Goal: Task Accomplishment & Management: Manage account settings

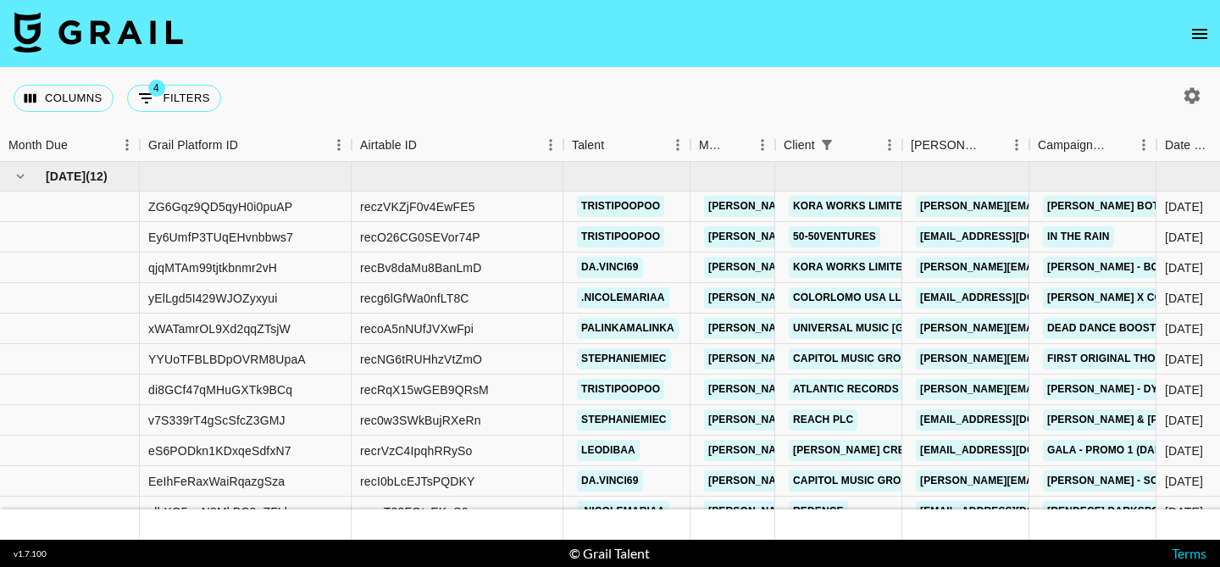
click at [1195, 26] on icon "open drawer" at bounding box center [1200, 34] width 20 height 20
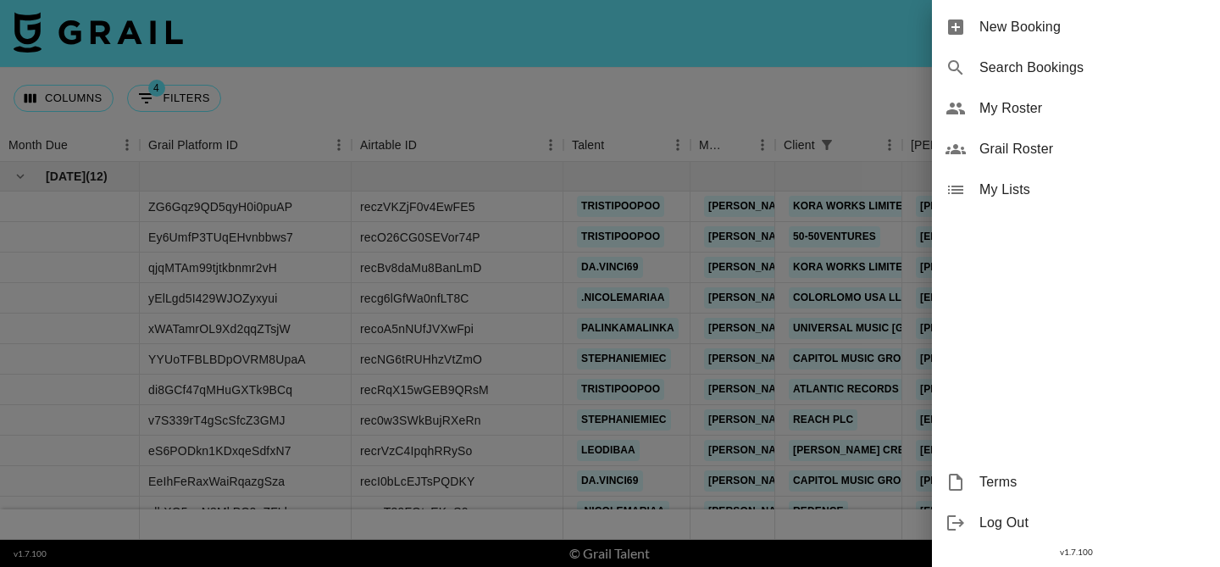
click at [1033, 103] on span "My Roster" at bounding box center [1093, 108] width 227 height 20
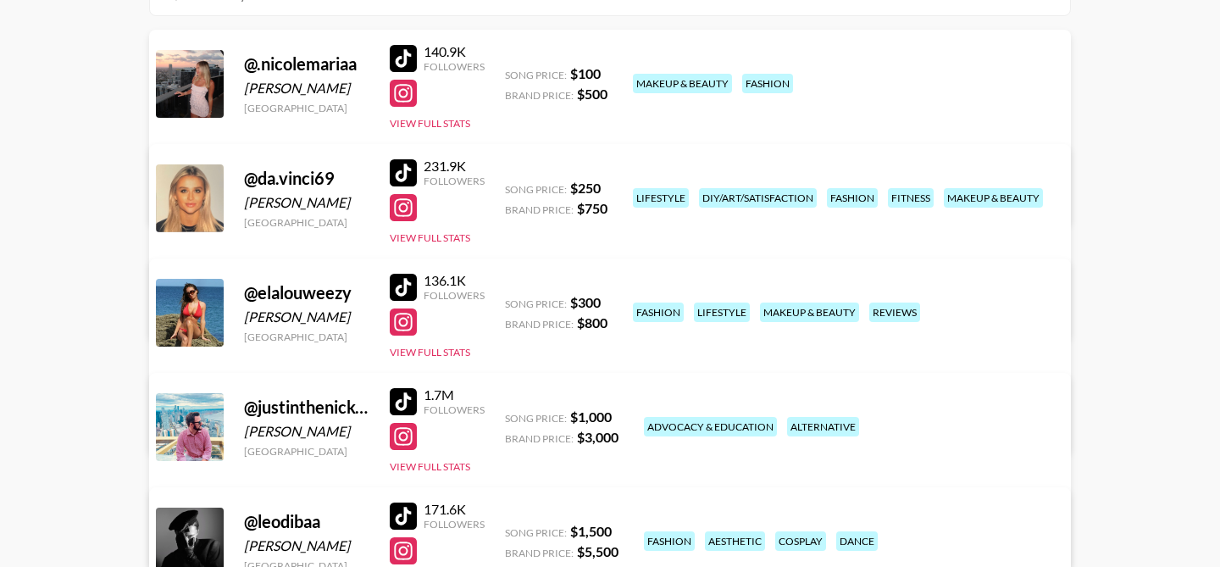
scroll to position [229, 0]
click at [616, 301] on link "View/Edit Details" at bounding box center [398, 309] width 436 height 17
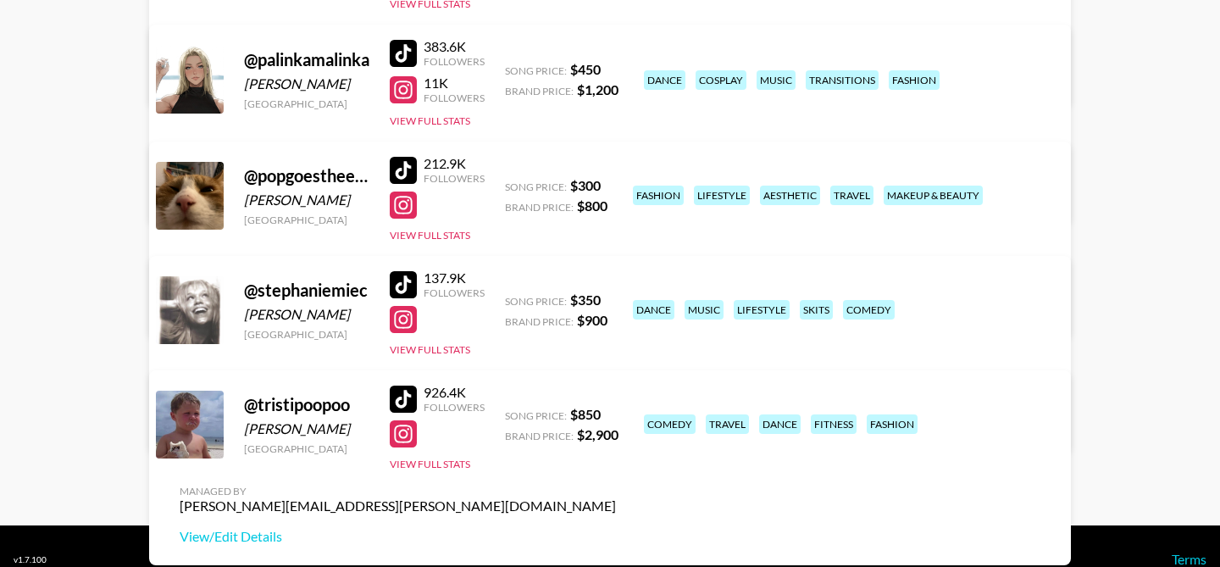
scroll to position [948, 0]
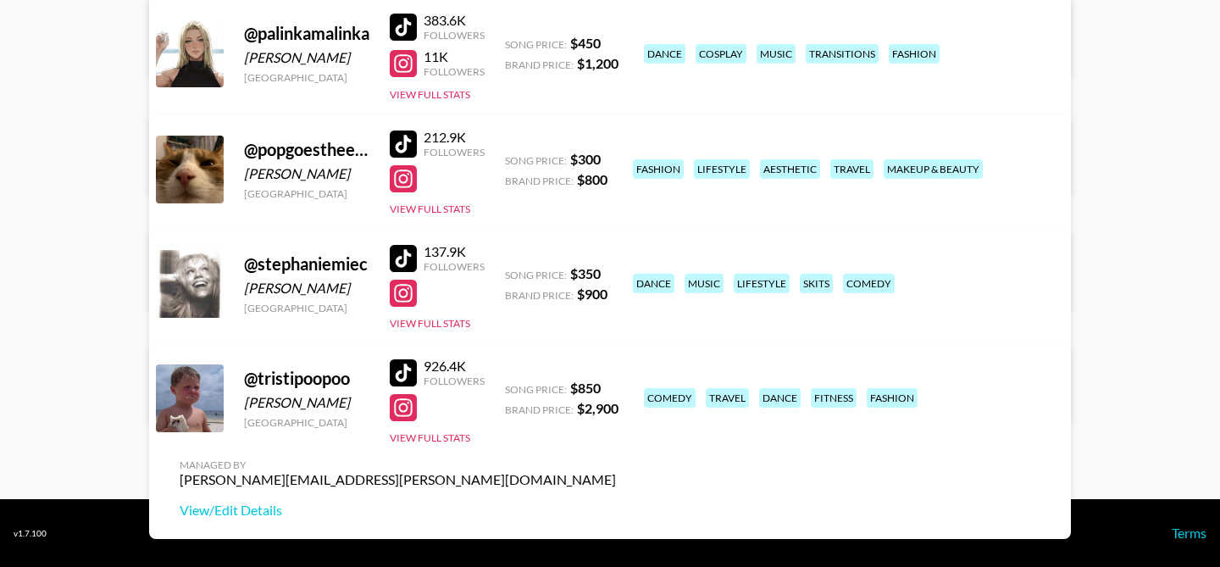
click at [616, 387] on link "View/Edit Details" at bounding box center [398, 395] width 436 height 17
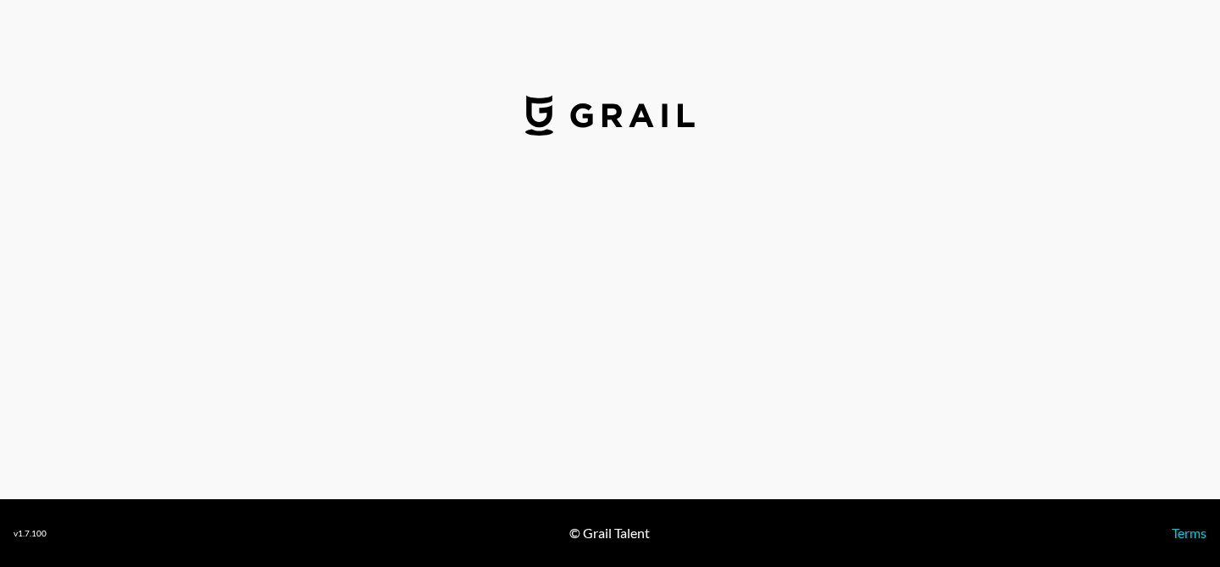
select select "USD"
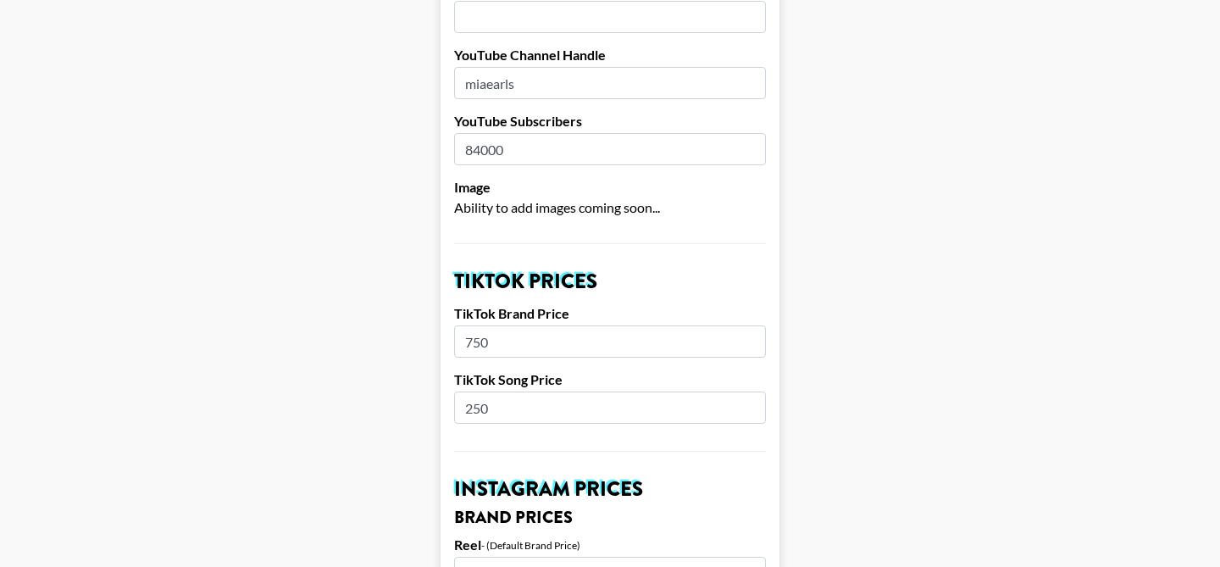
scroll to position [413, 0]
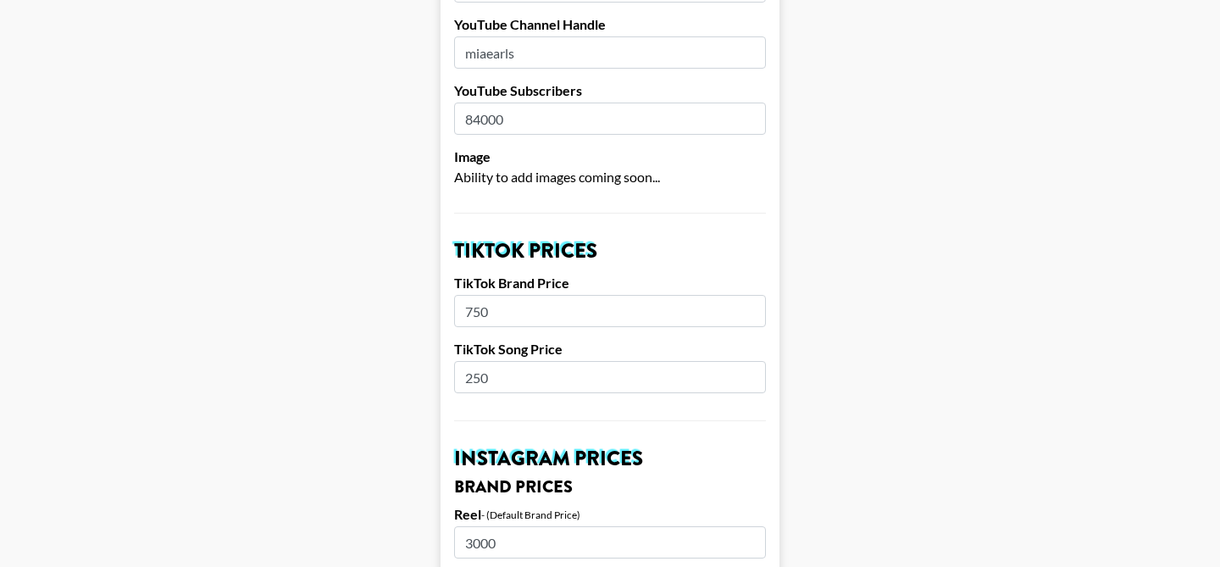
drag, startPoint x: 495, startPoint y: 353, endPoint x: 460, endPoint y: 354, distance: 34.8
click at [460, 361] on input "250" at bounding box center [610, 377] width 312 height 32
type input "300"
drag, startPoint x: 507, startPoint y: 284, endPoint x: 417, endPoint y: 284, distance: 89.8
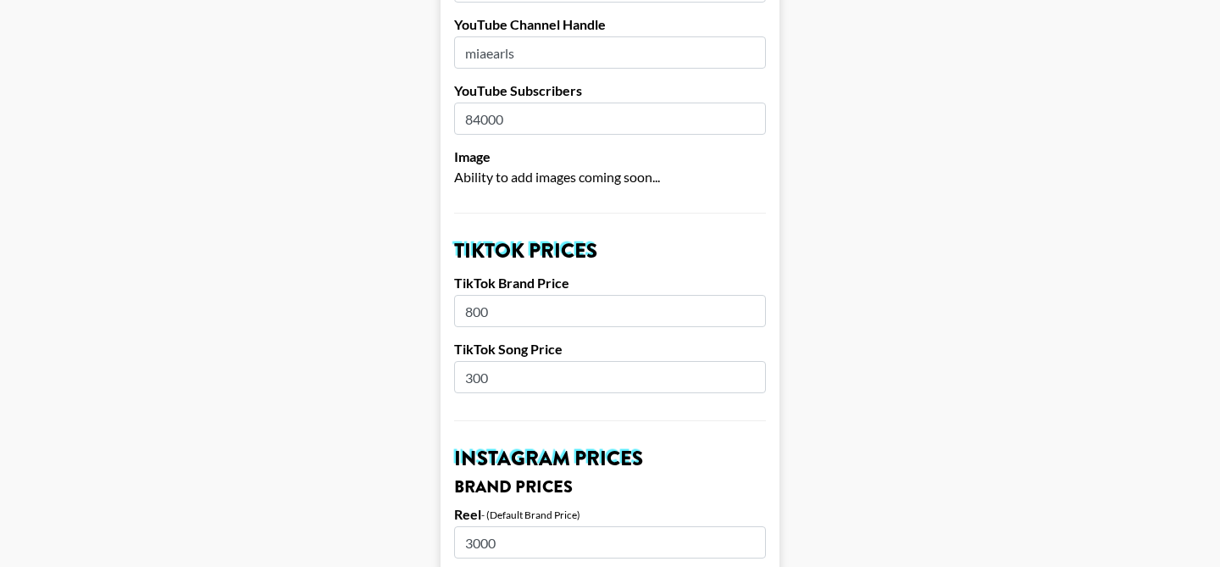
type input "800"
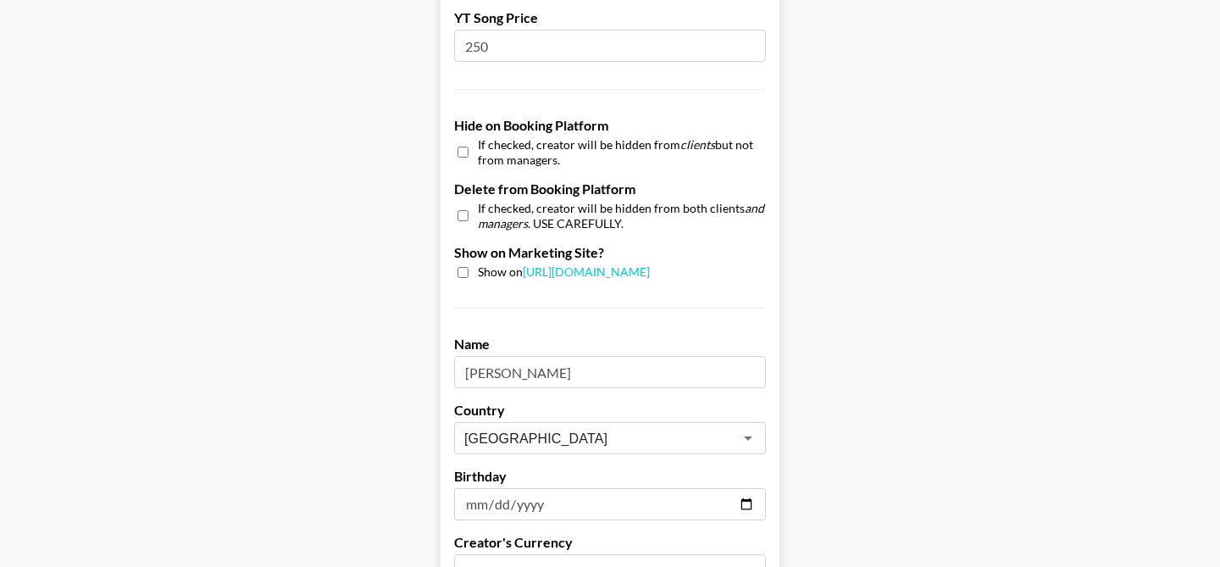
scroll to position [1732, 0]
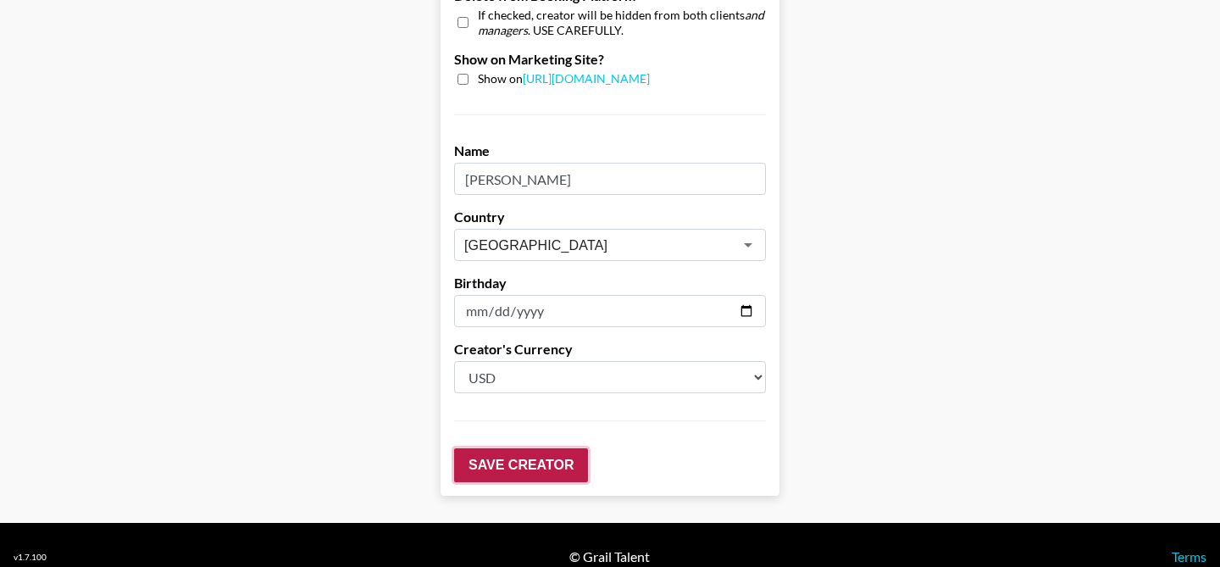
click at [485, 448] on input "Save Creator" at bounding box center [521, 465] width 134 height 34
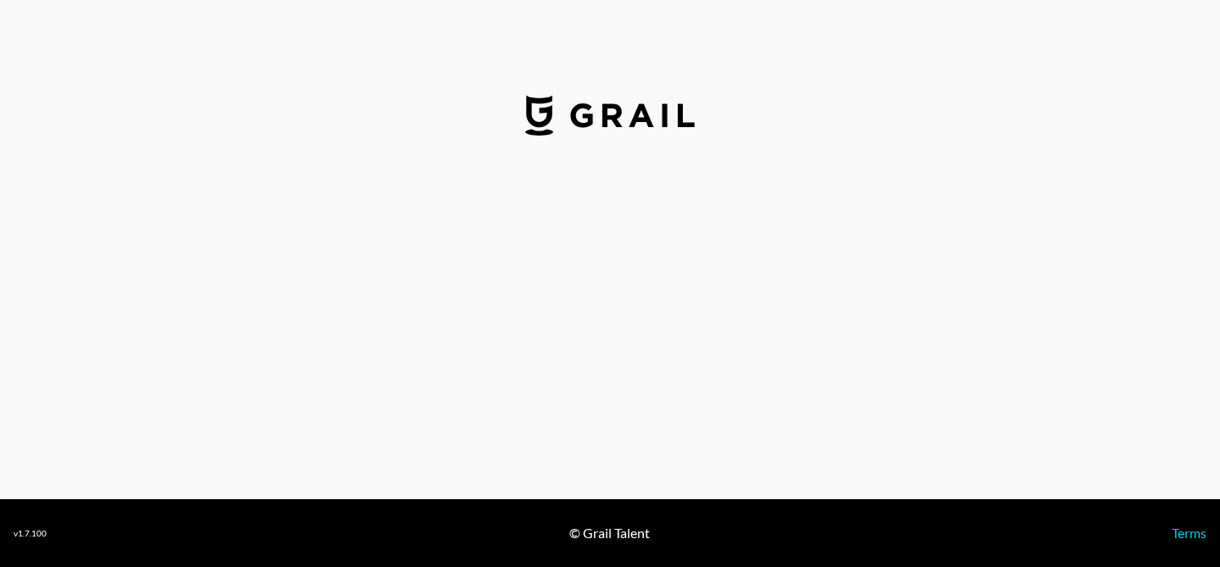
select select "USD"
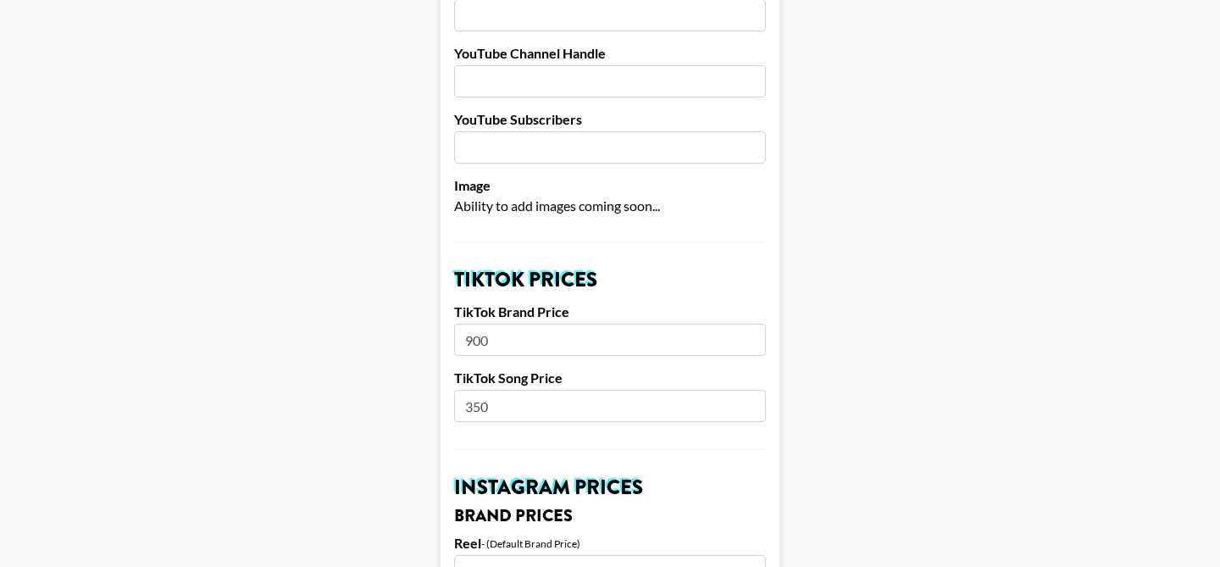
scroll to position [399, 0]
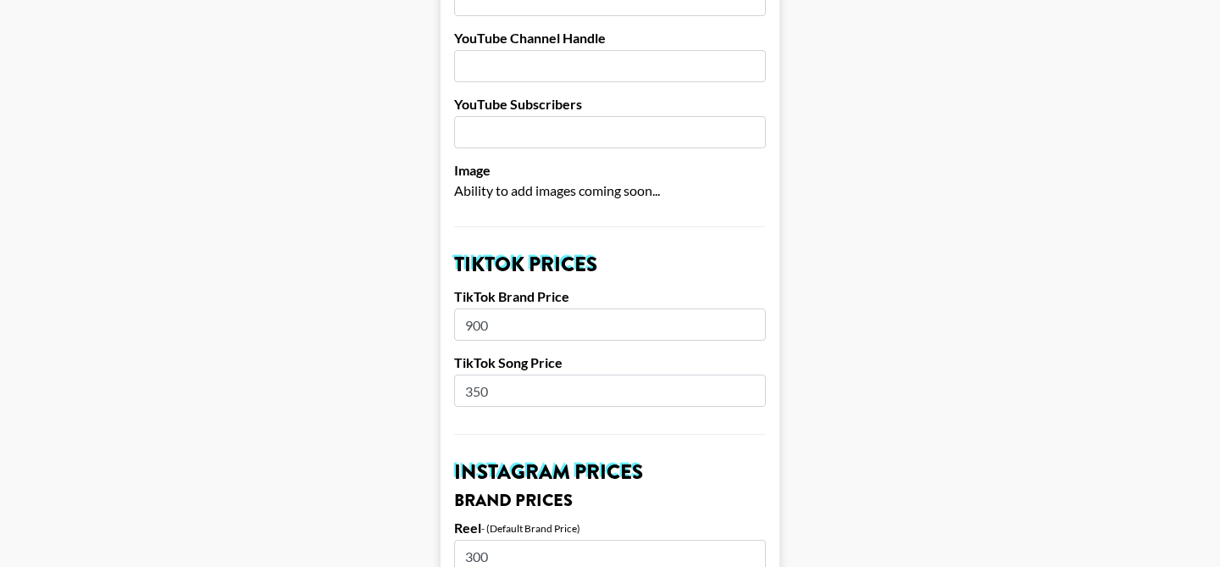
drag, startPoint x: 491, startPoint y: 303, endPoint x: 458, endPoint y: 301, distance: 33.1
click at [458, 308] on input "900" at bounding box center [610, 324] width 312 height 32
type input "950"
drag, startPoint x: 496, startPoint y: 370, endPoint x: 455, endPoint y: 370, distance: 40.7
click at [455, 375] on input "350" at bounding box center [610, 391] width 312 height 32
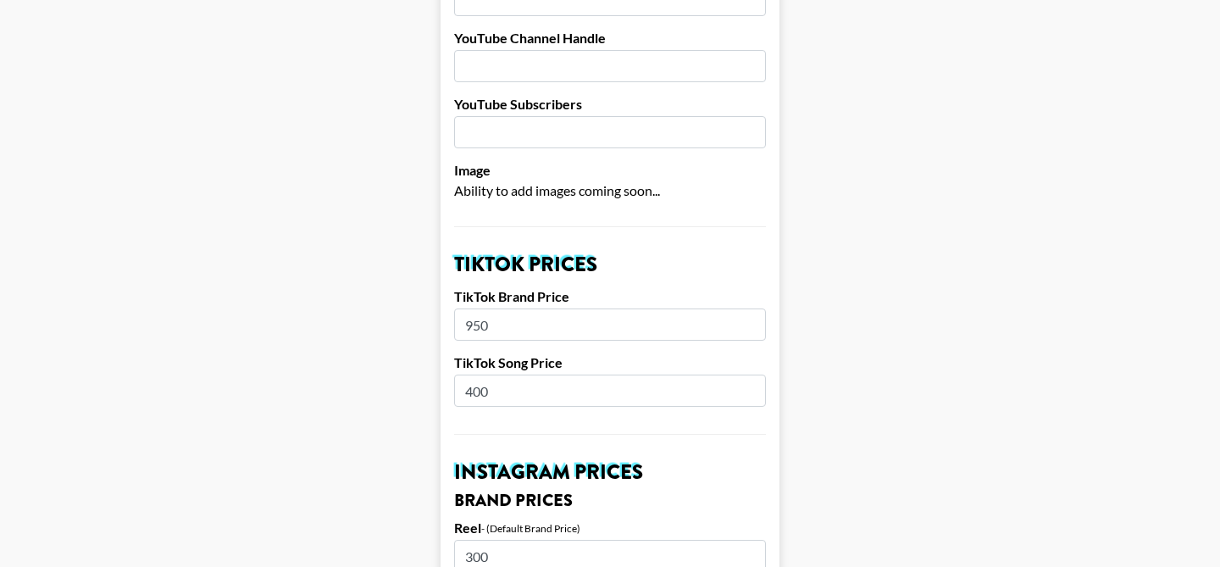
type input "400"
drag, startPoint x: 502, startPoint y: 302, endPoint x: 462, endPoint y: 302, distance: 39.8
click at [464, 308] on input "950" at bounding box center [610, 324] width 312 height 32
type input "1"
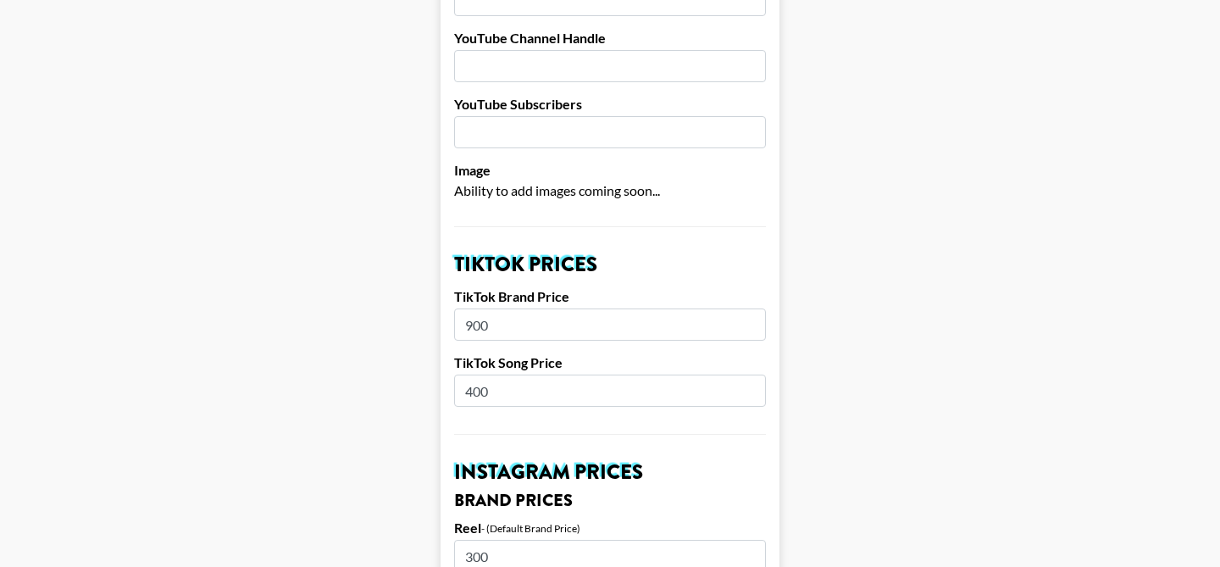
type input "900"
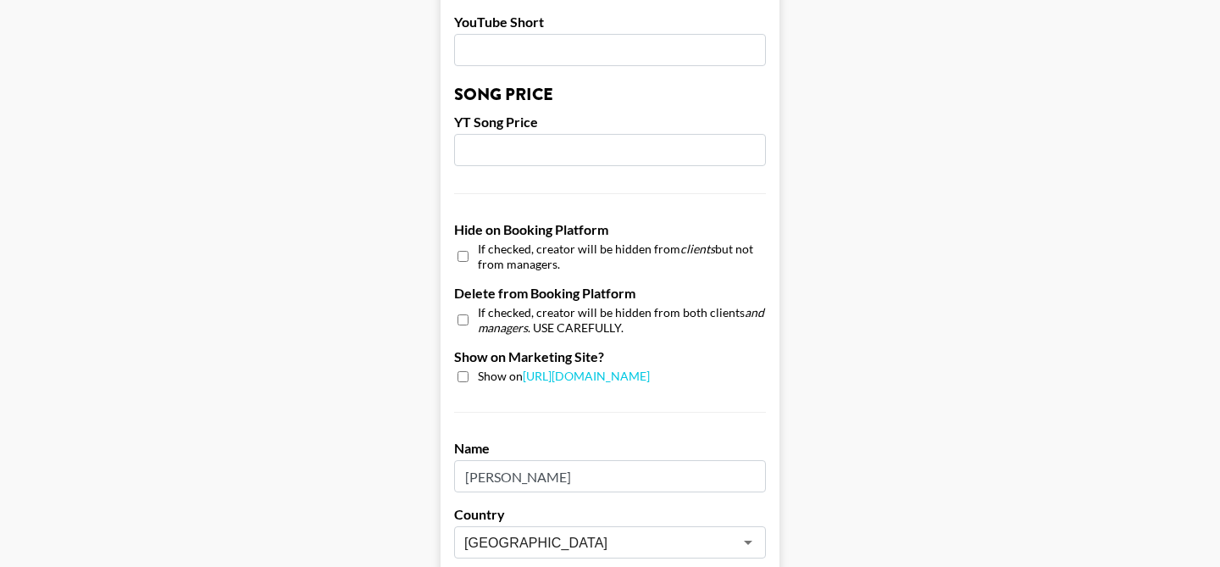
scroll to position [1732, 0]
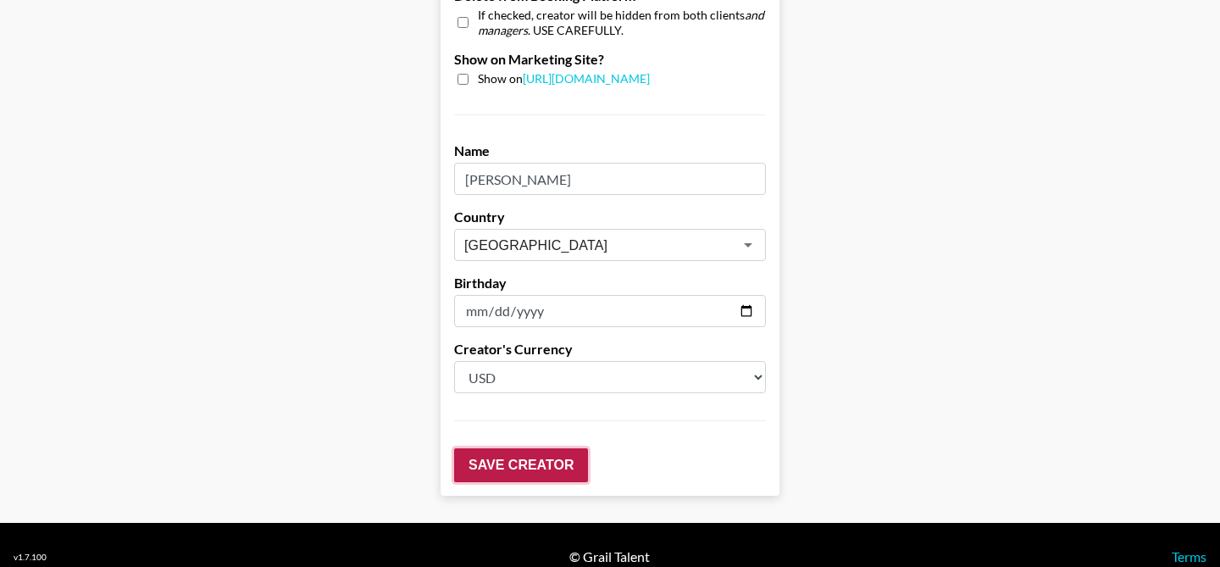
click at [513, 448] on input "Save Creator" at bounding box center [521, 465] width 134 height 34
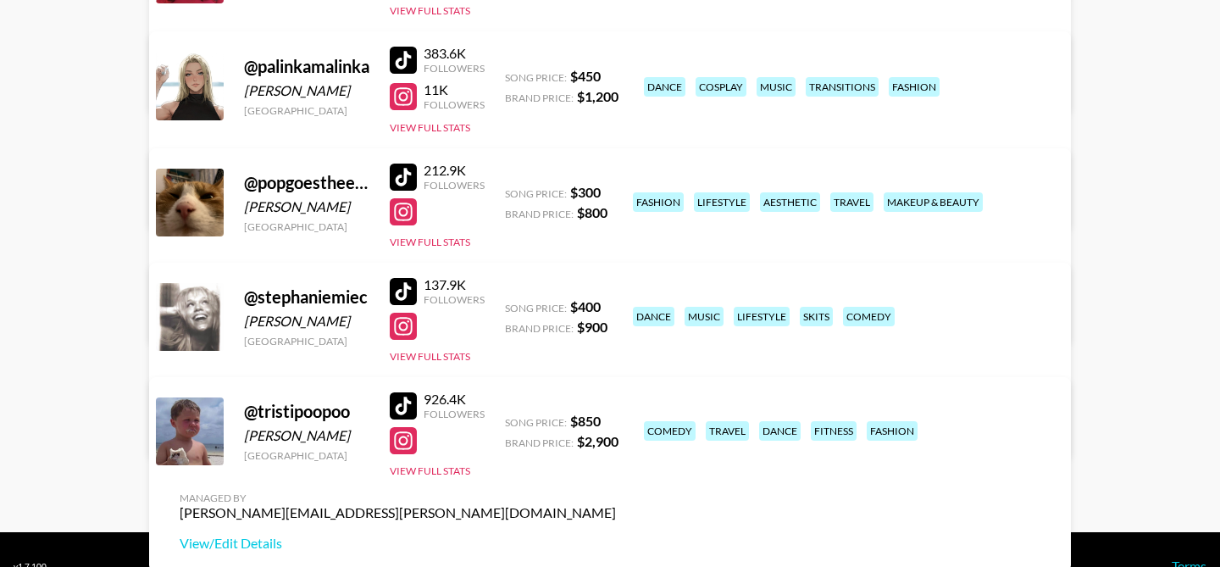
scroll to position [928, 0]
